Goal: Task Accomplishment & Management: Manage account settings

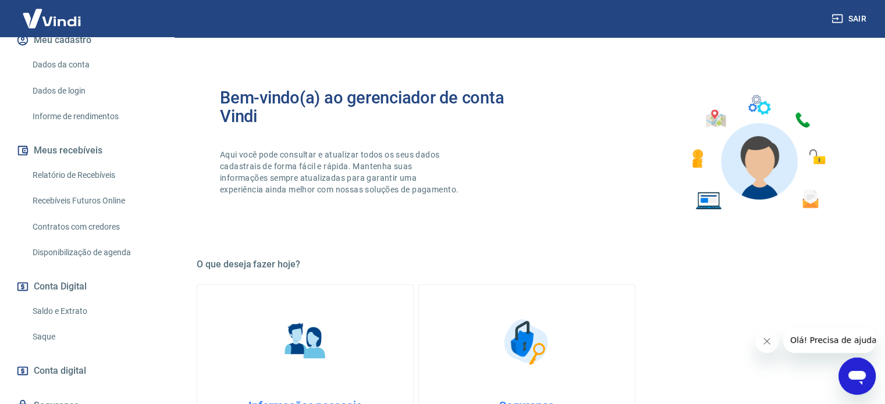
scroll to position [174, 0]
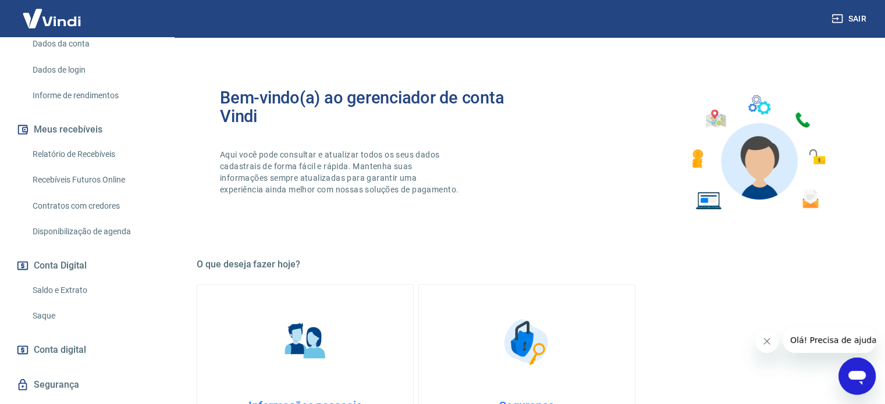
drag, startPoint x: 58, startPoint y: 325, endPoint x: 108, endPoint y: 320, distance: 50.2
click at [60, 324] on link "Saque" at bounding box center [94, 316] width 132 height 24
